Goal: Complete application form

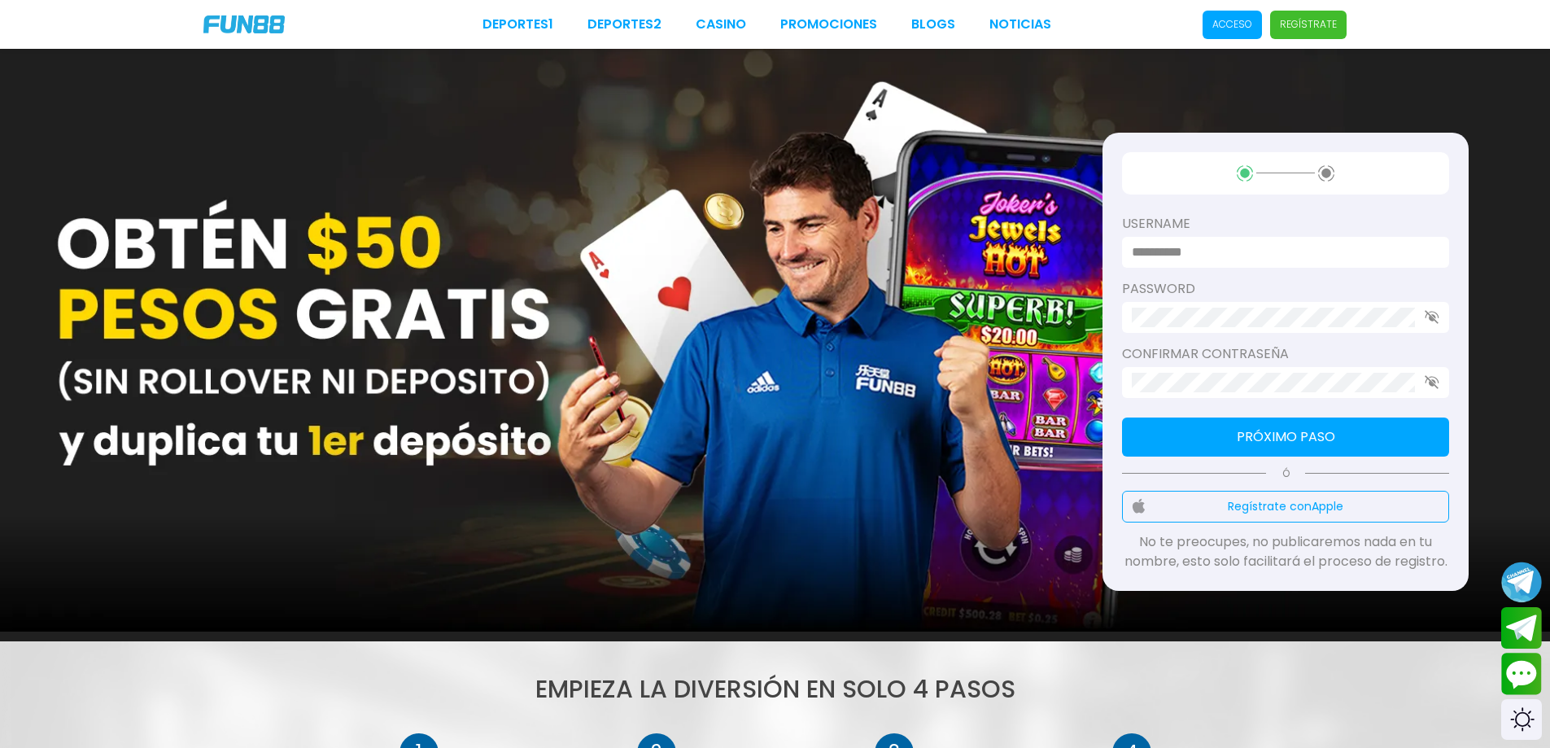
click at [1345, 260] on input at bounding box center [1280, 252] width 298 height 20
type input "**********"
click at [1432, 316] on use "button" at bounding box center [1431, 317] width 14 height 14
click at [1431, 387] on icon "button" at bounding box center [1431, 382] width 15 height 14
click at [1177, 436] on button "Próximo paso" at bounding box center [1285, 436] width 327 height 39
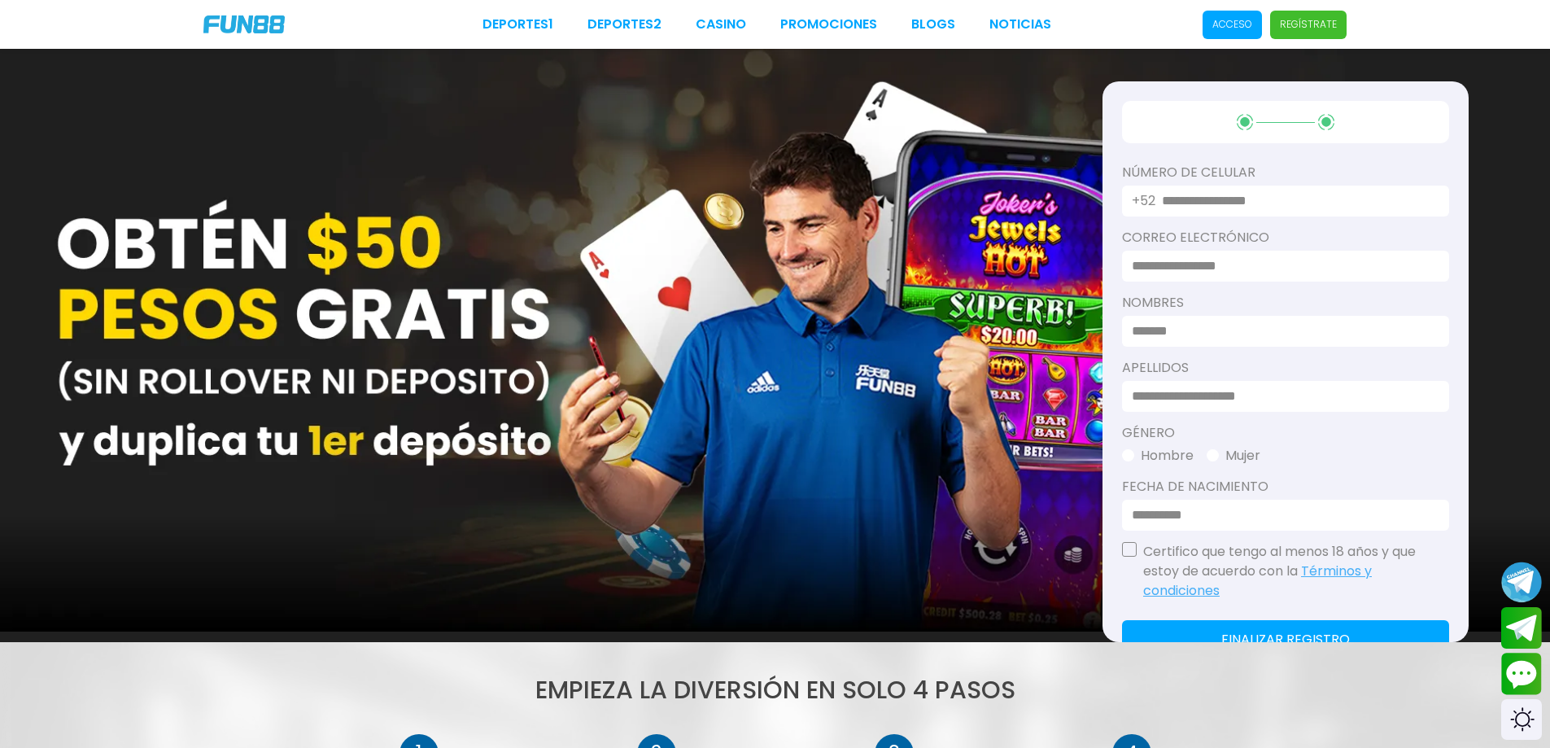
click at [1238, 201] on input "text" at bounding box center [1296, 201] width 268 height 20
type input "**********"
click at [1302, 259] on input at bounding box center [1280, 266] width 298 height 20
type input "**********"
click at [1268, 323] on input at bounding box center [1280, 331] width 298 height 20
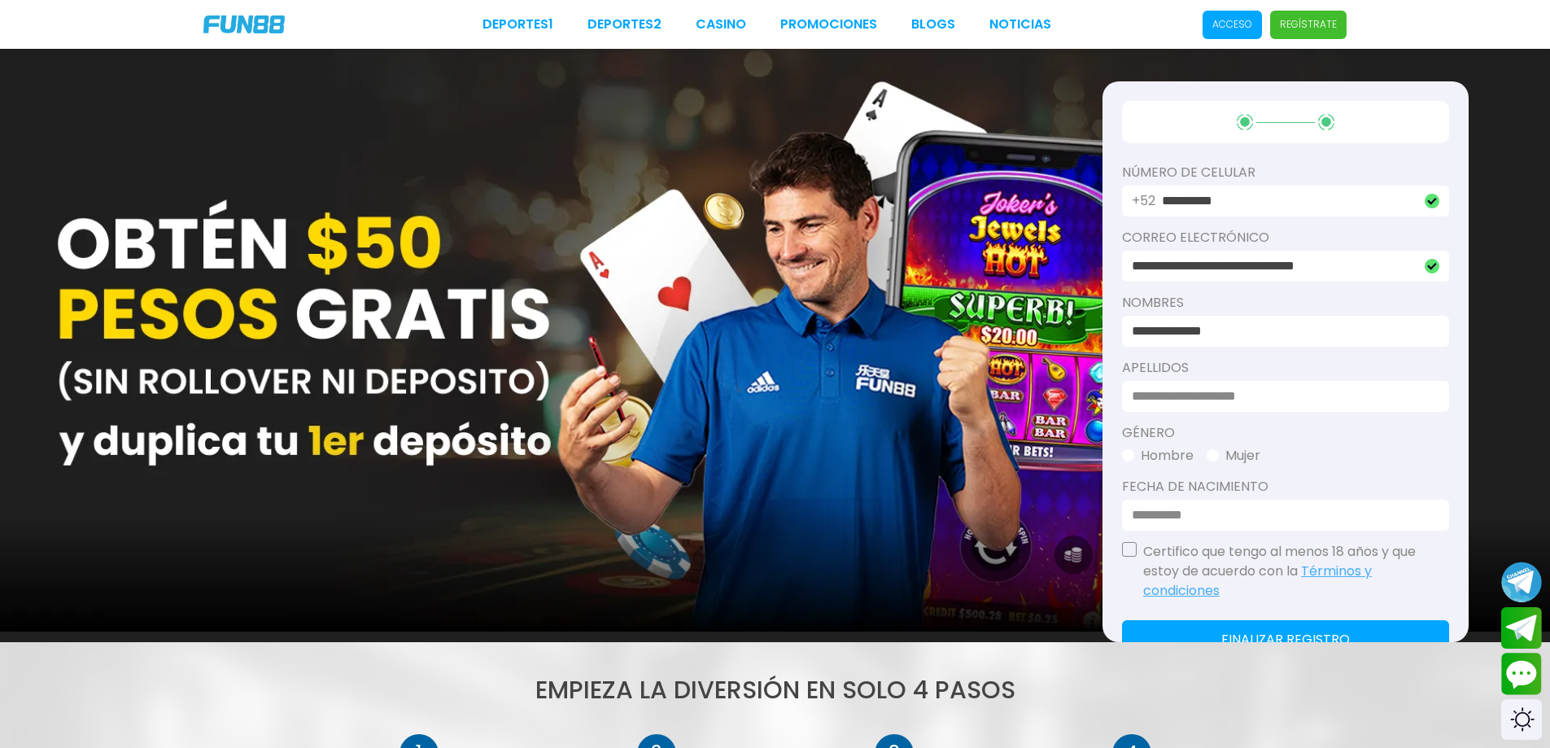
type input "**********"
click at [1188, 392] on input at bounding box center [1280, 396] width 298 height 20
type input "*****"
drag, startPoint x: 1140, startPoint y: 454, endPoint x: 1153, endPoint y: 463, distance: 16.5
click at [1140, 456] on button "Hombre" at bounding box center [1158, 456] width 72 height 20
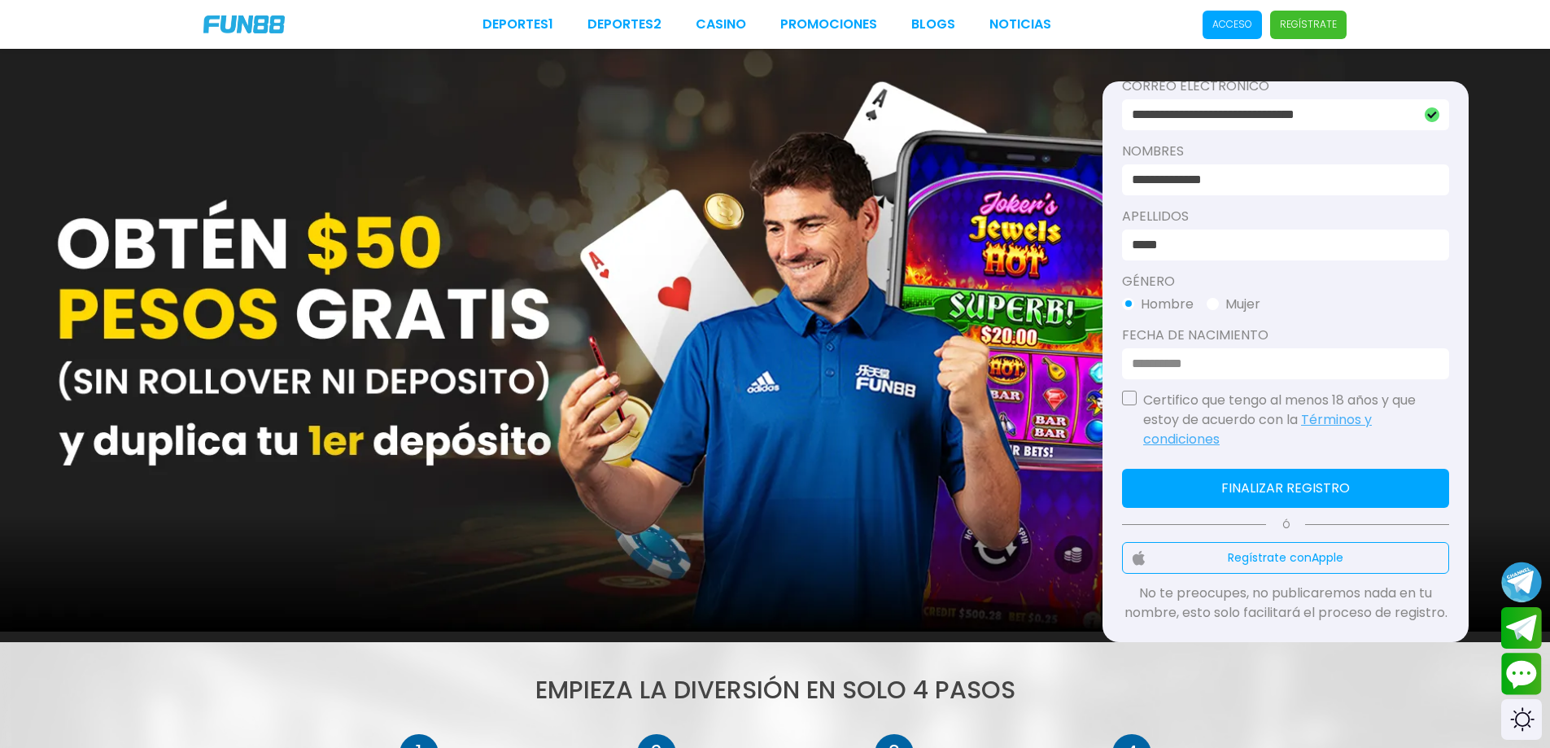
scroll to position [171, 0]
click at [1227, 354] on input at bounding box center [1280, 364] width 298 height 20
type input "**********"
click at [1122, 390] on div "Certifico que tengo al menos 18 años y que estoy de acuerdo con la Términos y c…" at bounding box center [1285, 419] width 327 height 59
click at [1125, 390] on button "button" at bounding box center [1129, 397] width 15 height 15
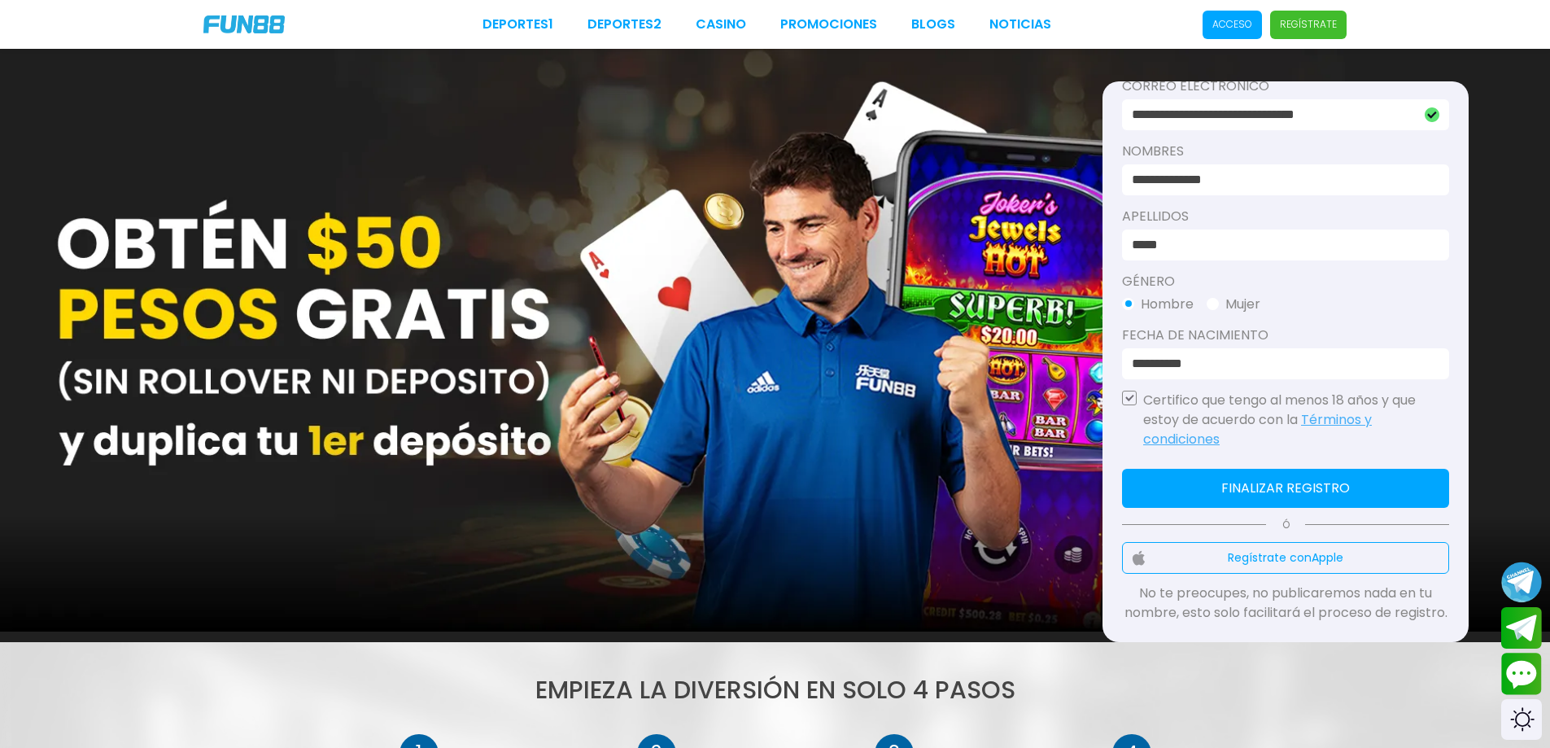
click at [1299, 469] on button "Finalizar registro" at bounding box center [1285, 488] width 327 height 39
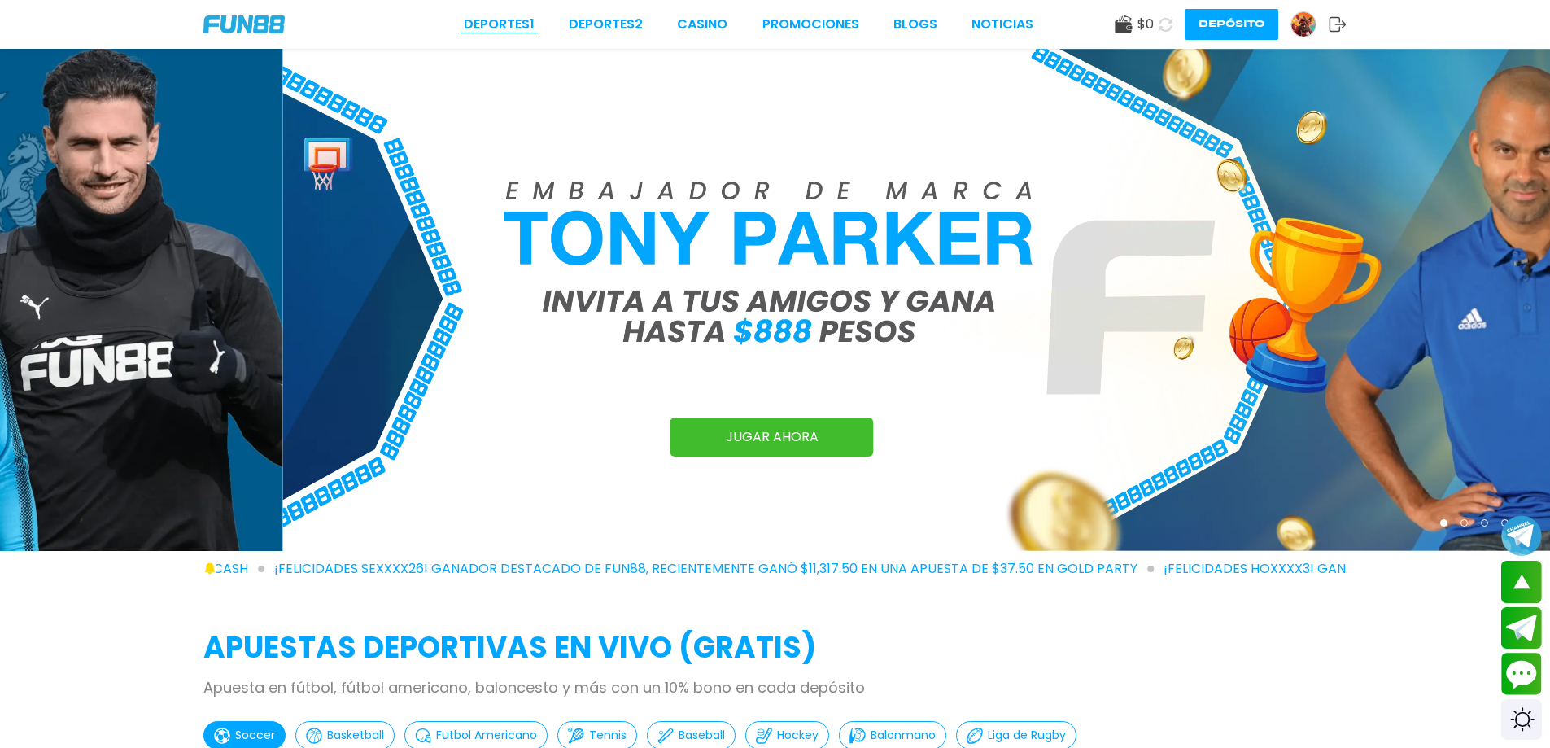
click at [493, 32] on link "Deportes 1" at bounding box center [499, 25] width 71 height 20
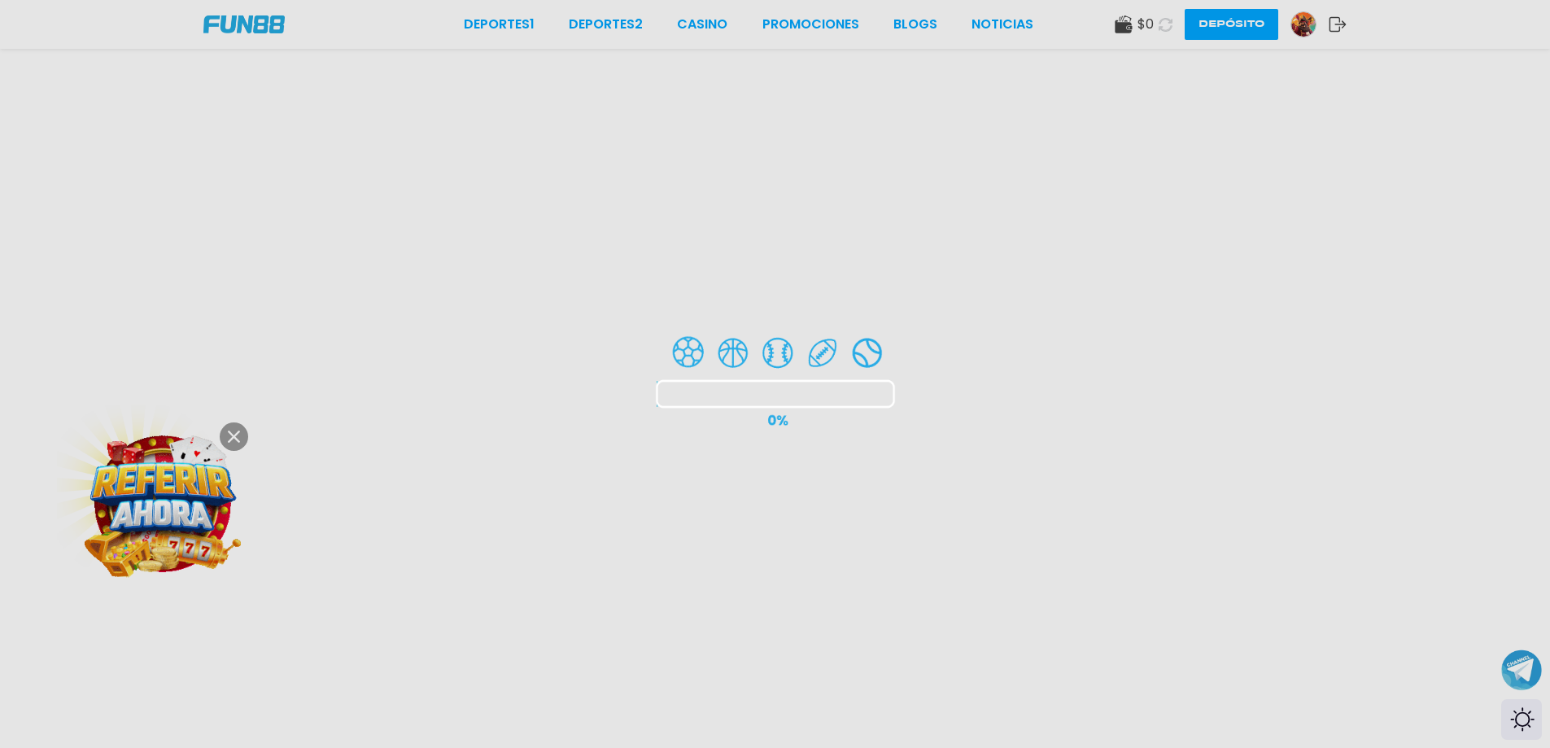
click at [130, 496] on div at bounding box center [775, 374] width 1550 height 748
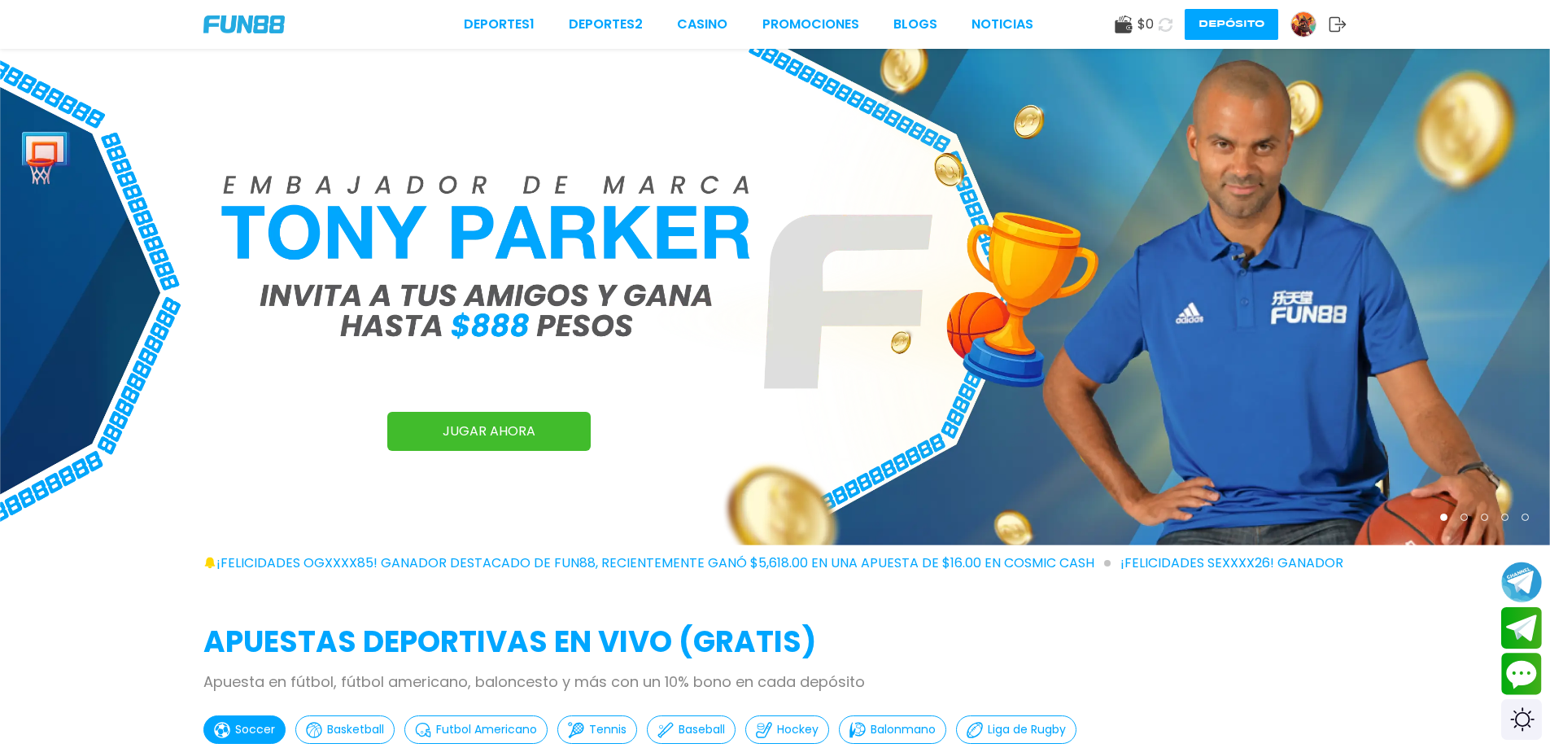
scroll to position [407, 0]
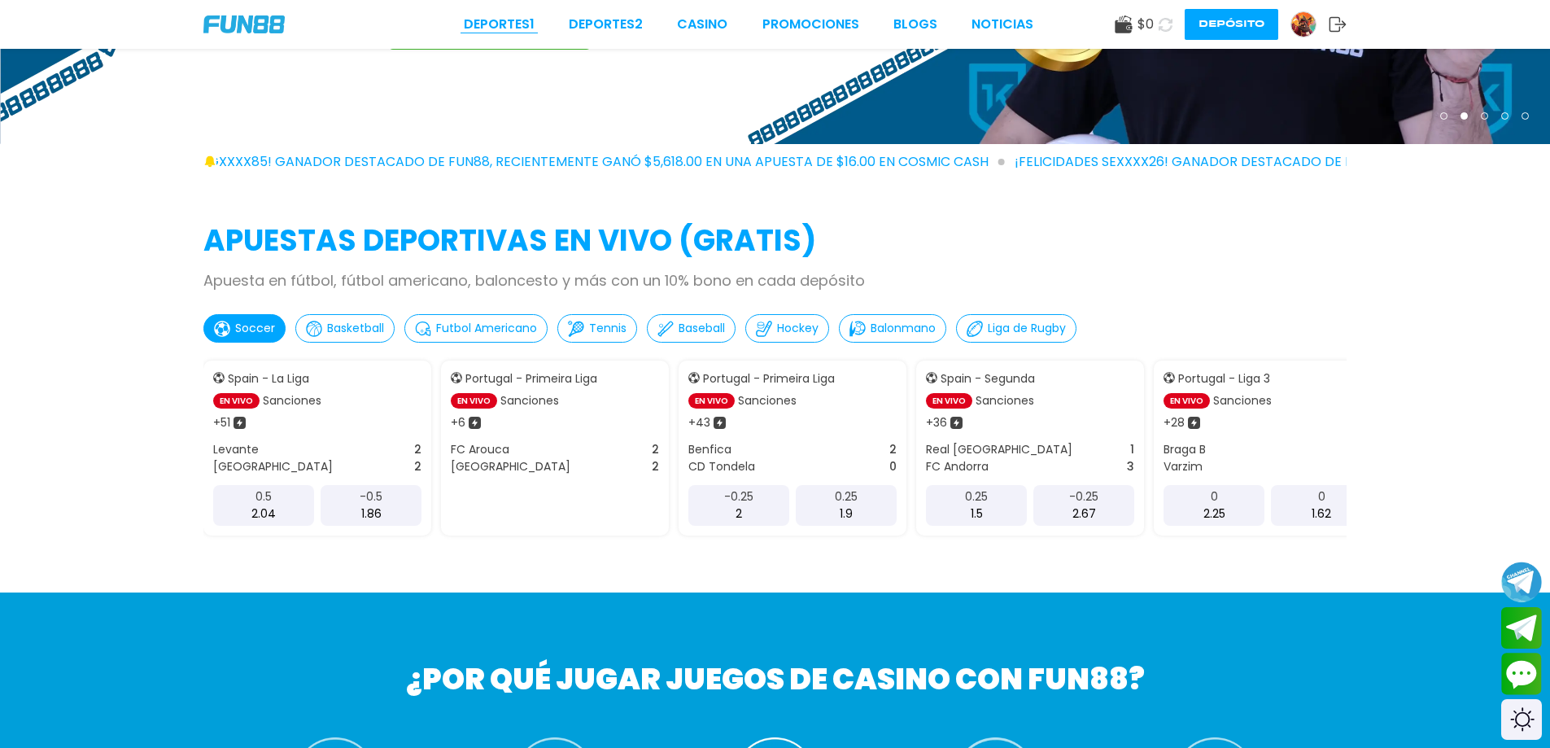
click at [526, 22] on link "Deportes 1" at bounding box center [499, 25] width 71 height 20
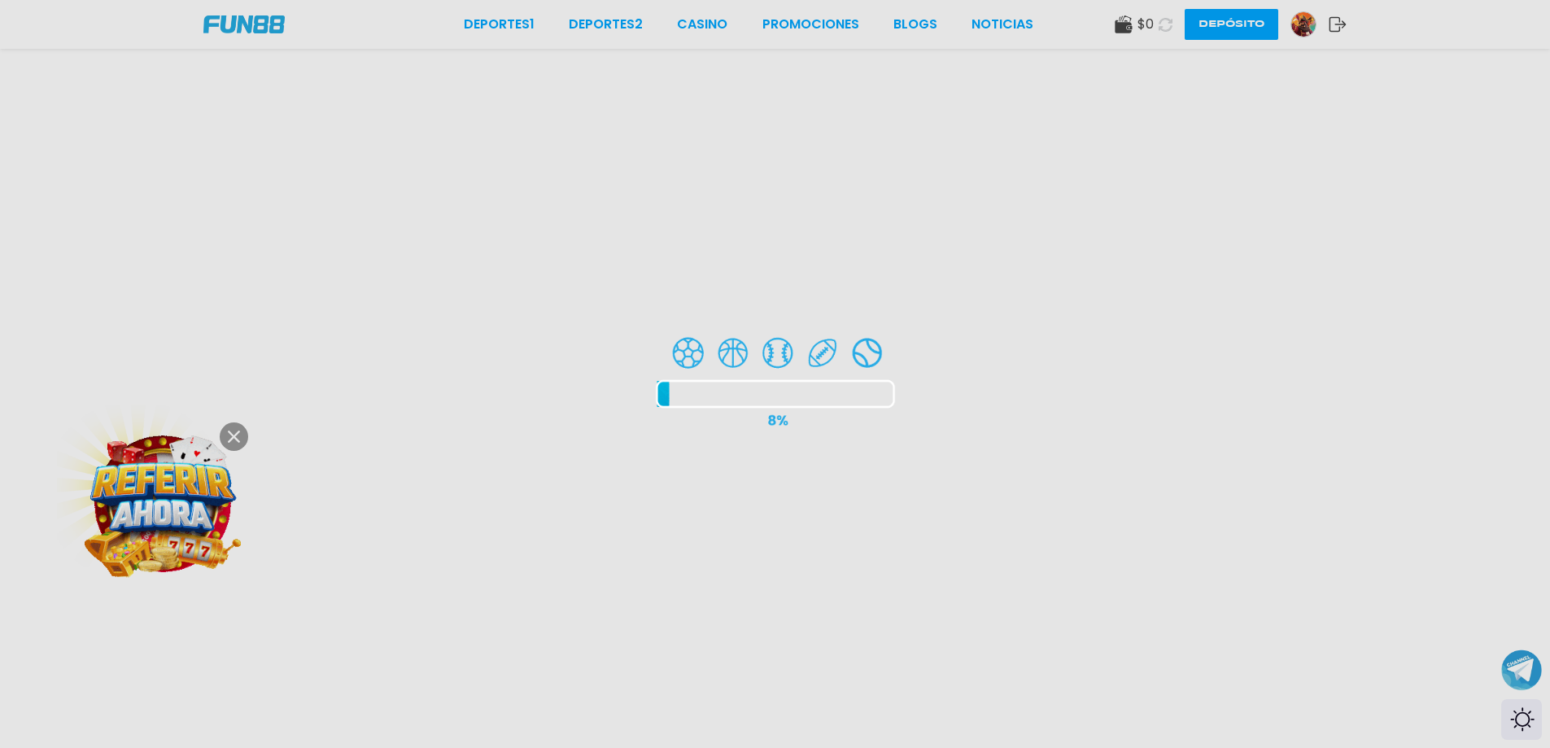
click at [233, 431] on div at bounding box center [775, 374] width 1550 height 748
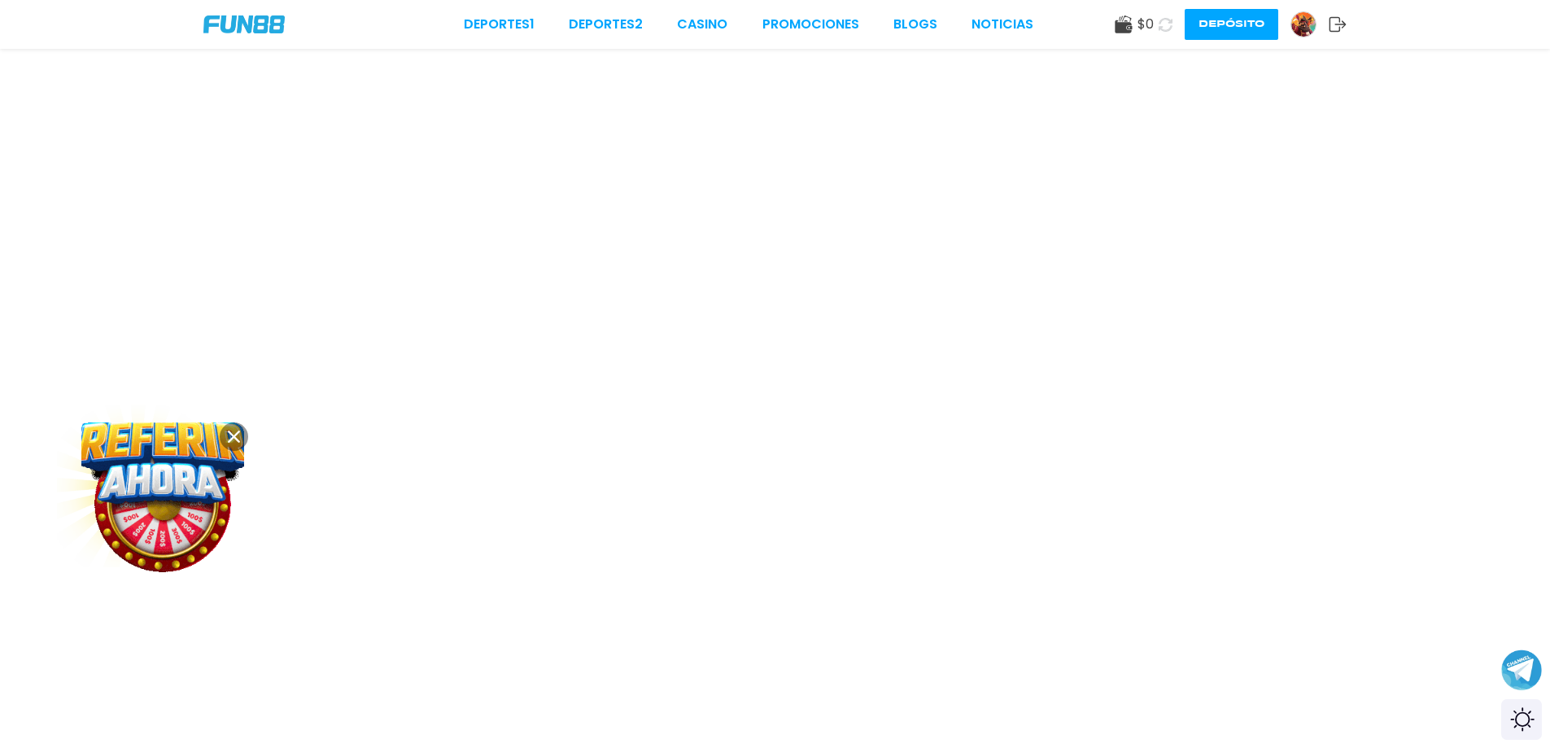
click at [236, 431] on icon at bounding box center [234, 436] width 12 height 12
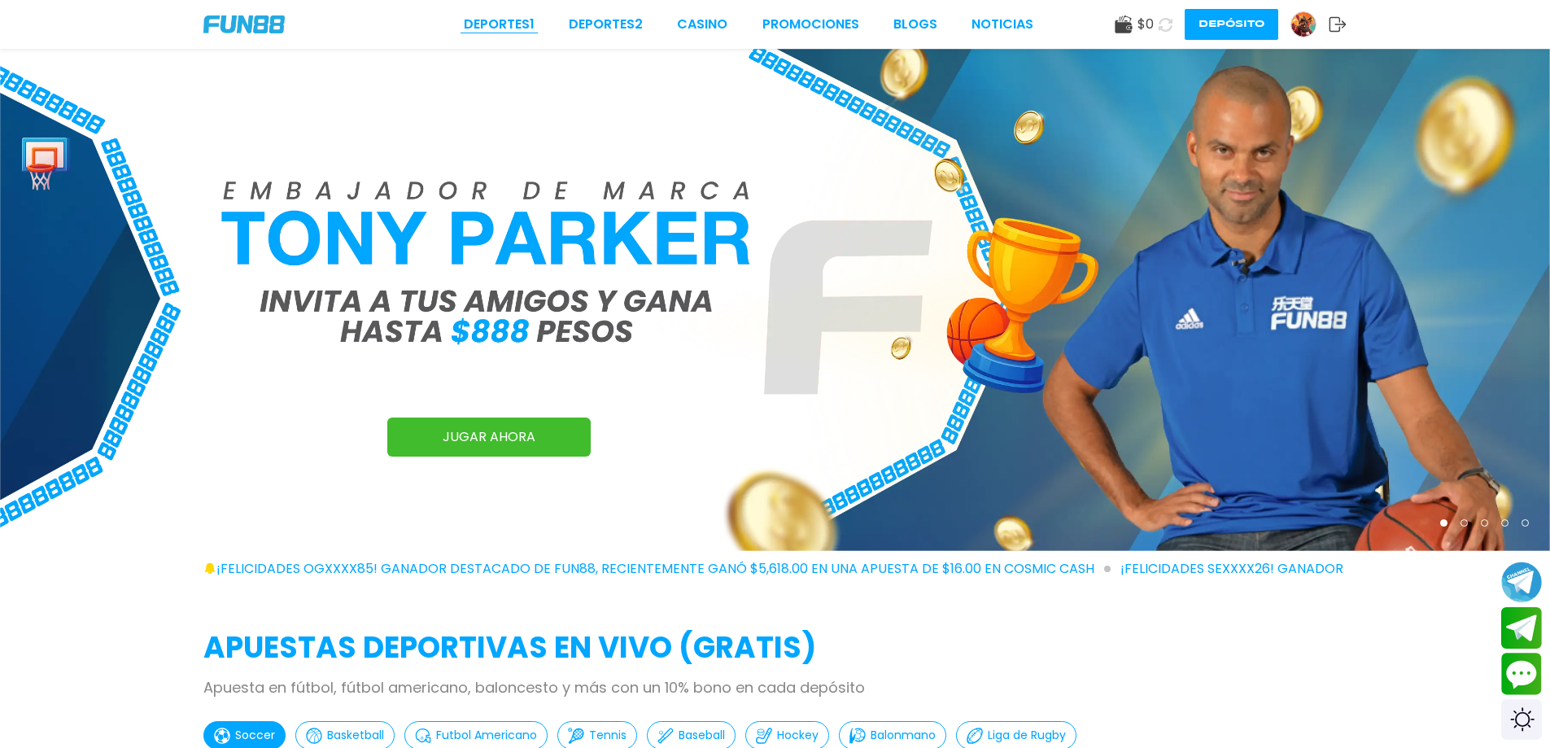
click at [515, 24] on link "Deportes 1" at bounding box center [499, 25] width 71 height 20
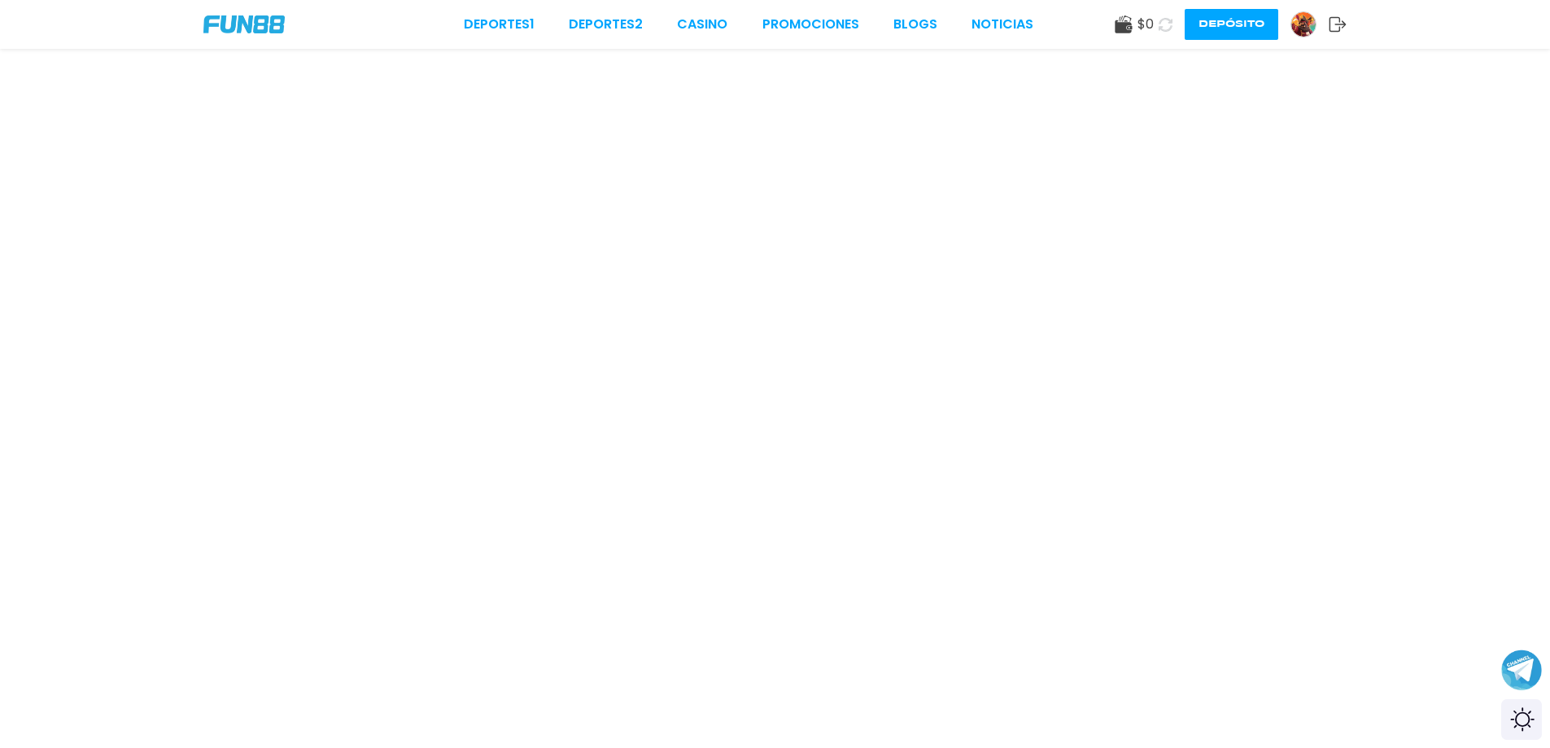
click at [1310, 21] on img at bounding box center [1303, 24] width 24 height 24
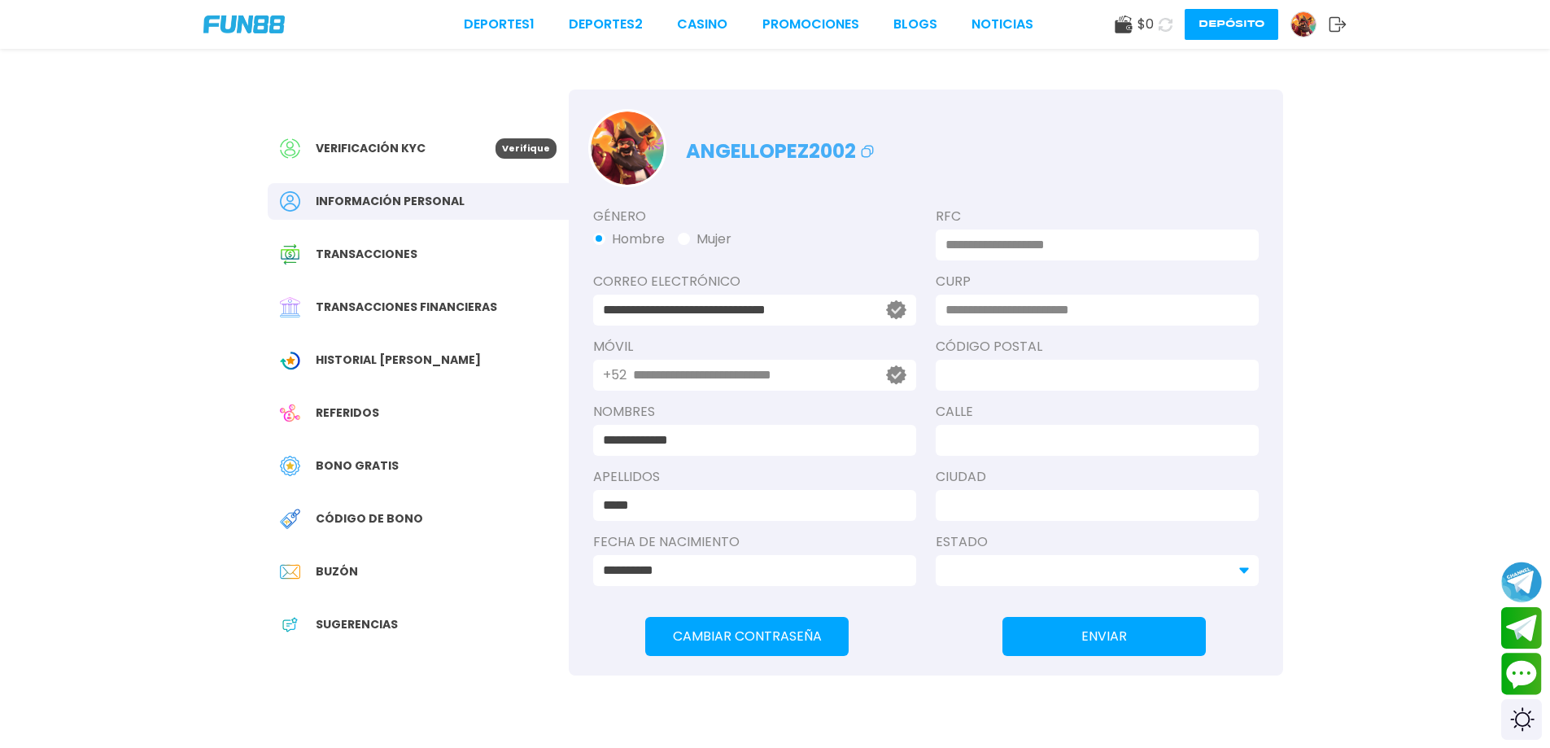
click at [340, 147] on span "Verificación KYC" at bounding box center [371, 148] width 110 height 17
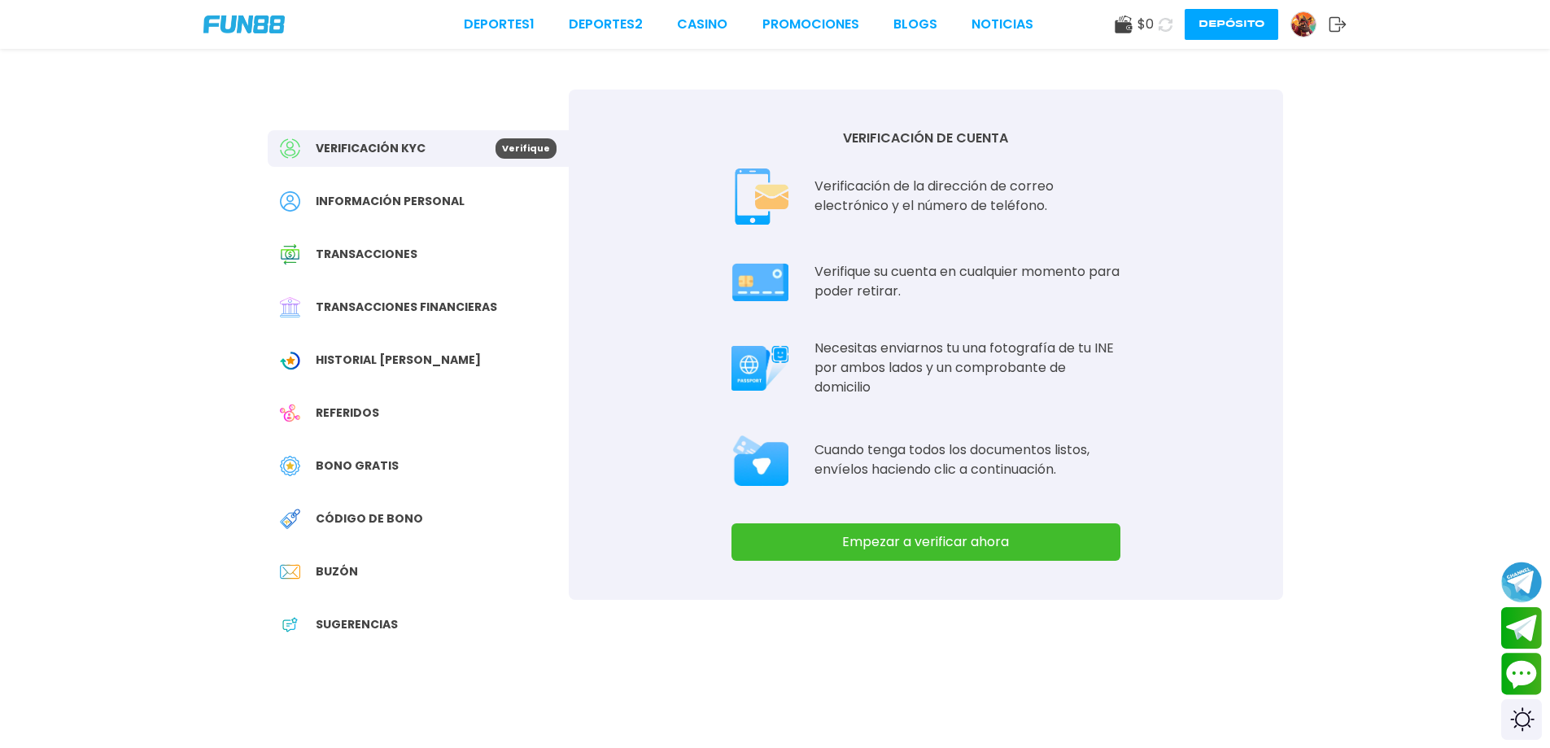
click at [864, 553] on button "Empezar a verificar ahora" at bounding box center [925, 541] width 389 height 37
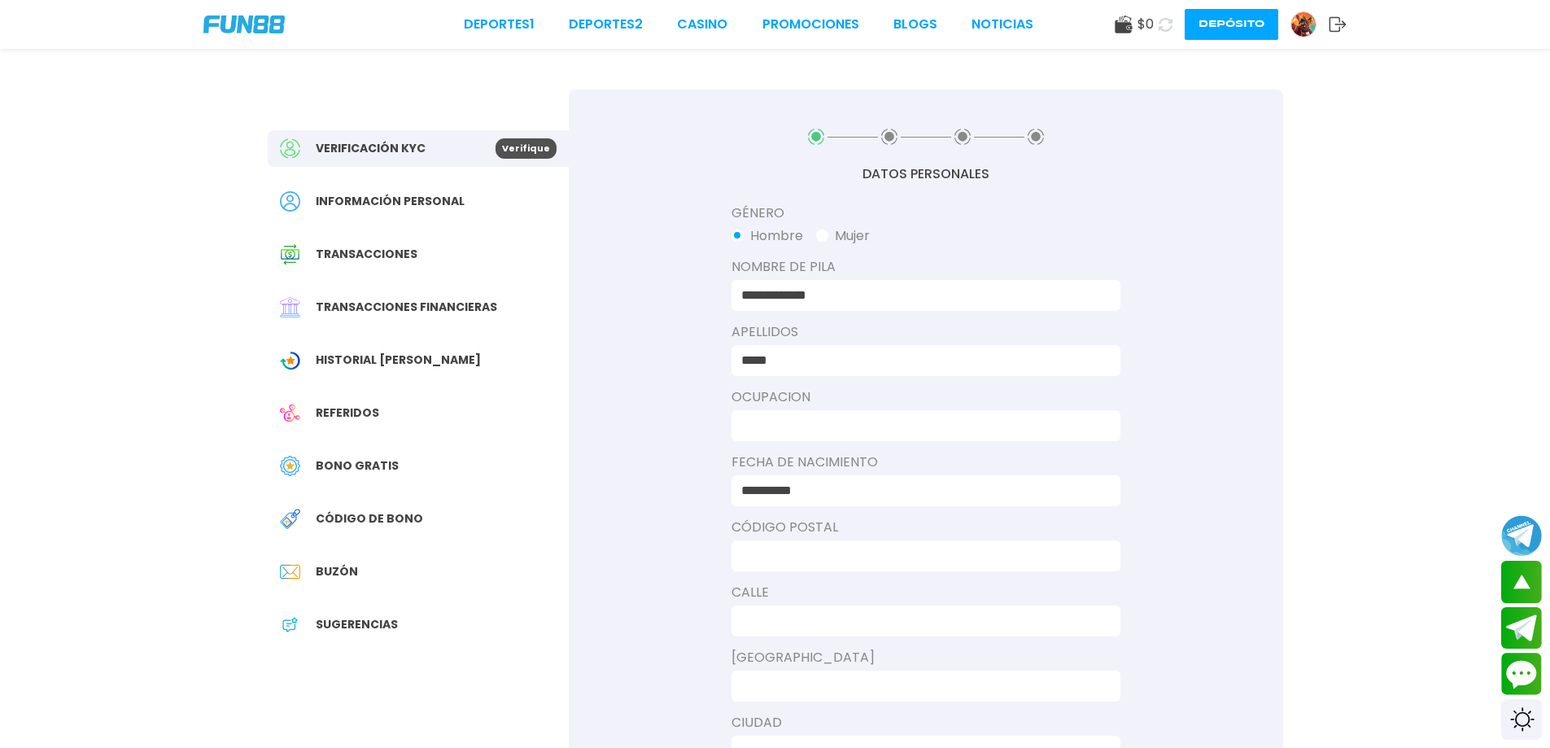
click at [890, 142] on icon at bounding box center [889, 137] width 16 height 16
click at [890, 137] on use at bounding box center [889, 137] width 16 height 16
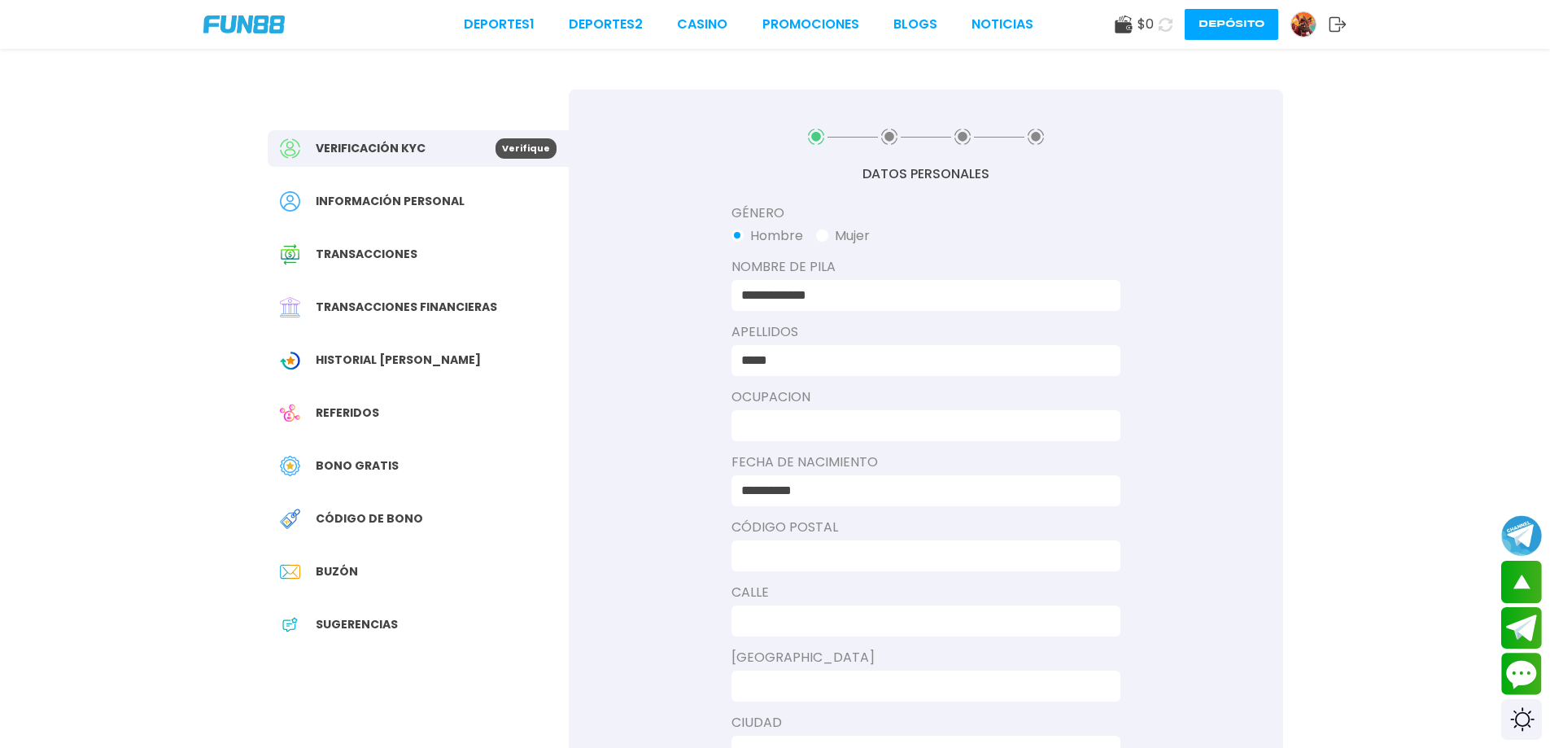
click at [890, 137] on use at bounding box center [889, 137] width 16 height 16
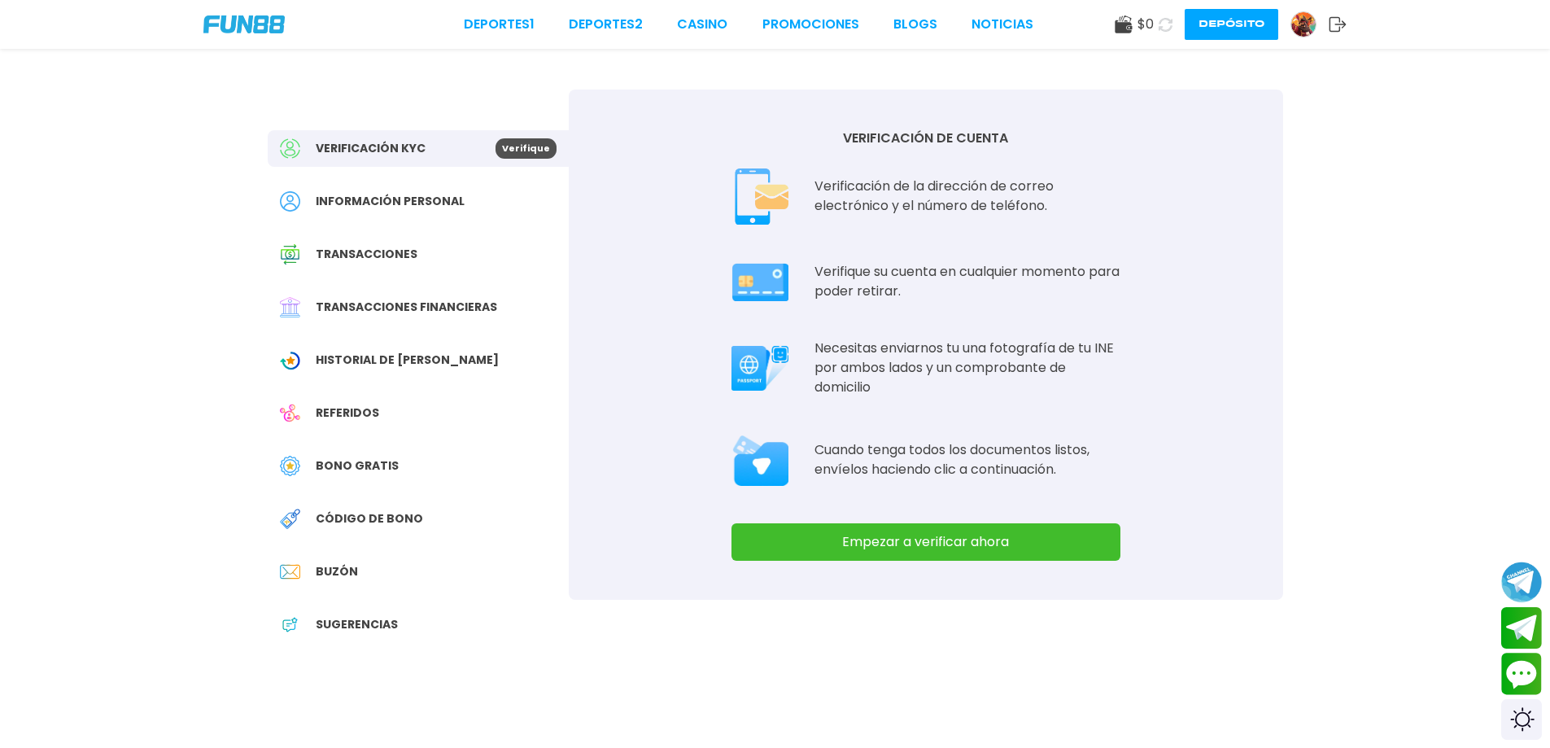
click at [1338, 22] on icon at bounding box center [1337, 24] width 18 height 16
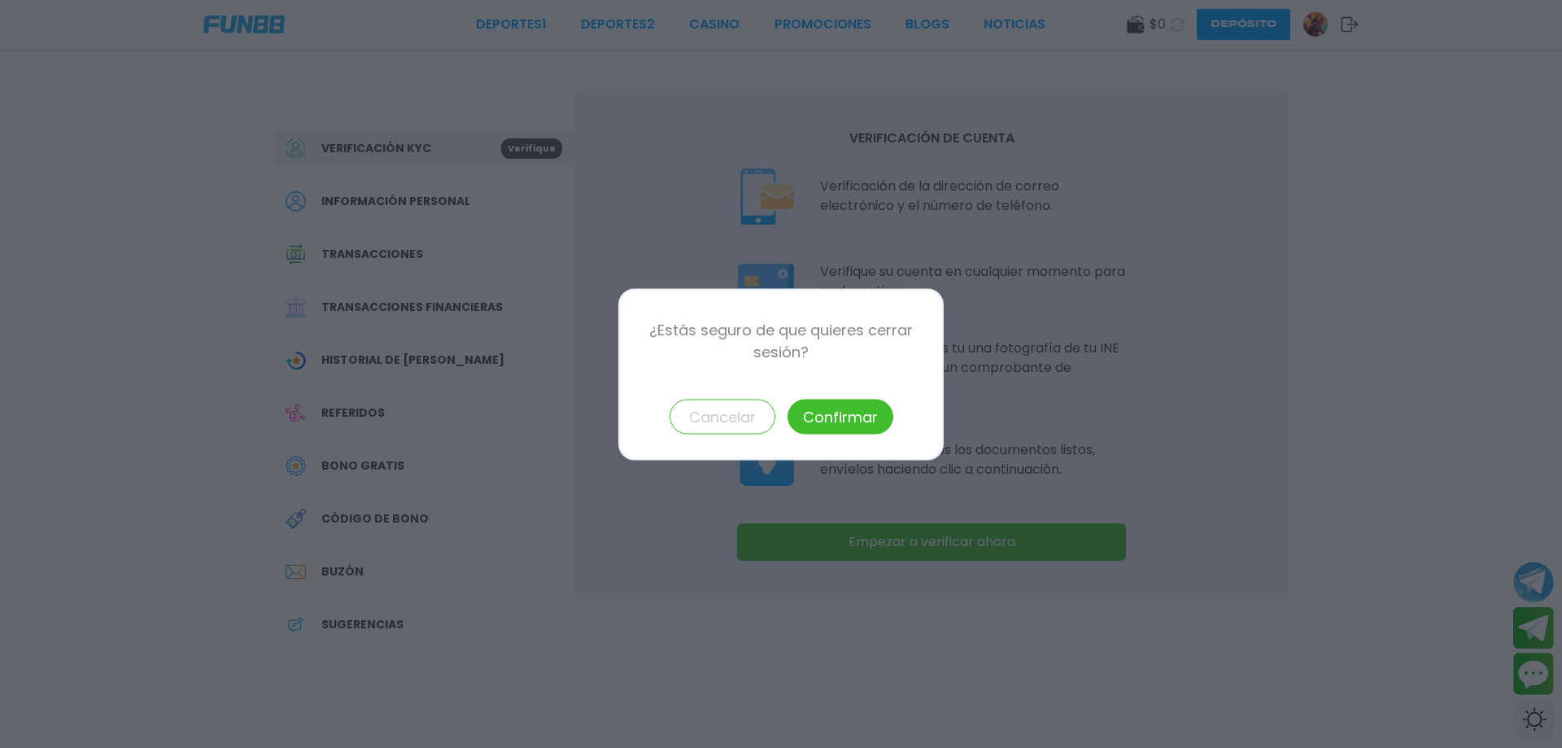
click at [854, 417] on button "Confirmar" at bounding box center [840, 416] width 106 height 35
